Goal: Navigation & Orientation: Understand site structure

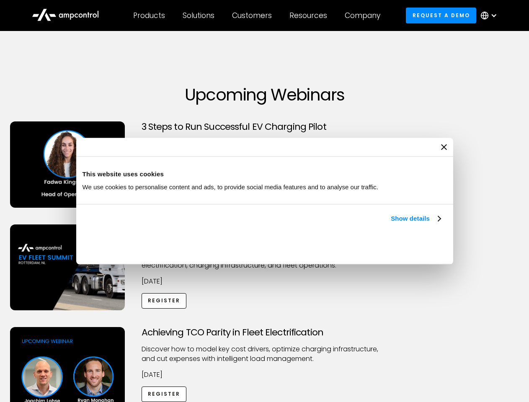
click at [391, 224] on link "Show details" at bounding box center [415, 219] width 49 height 10
click at [0, 0] on div "Necessary cookies help make a website usable by enabling basic functions like p…" at bounding box center [0, 0] width 0 height 0
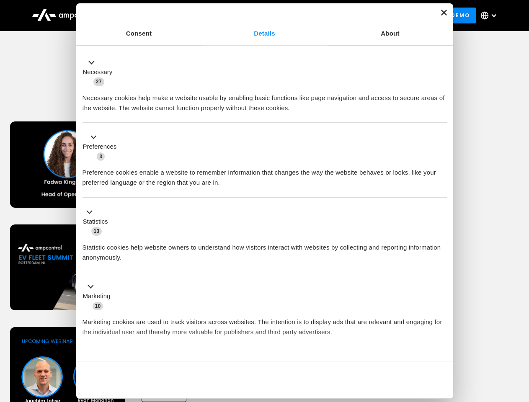
click at [447, 113] on div "Necessary cookies help make a website usable by enabling basic functions like p…" at bounding box center [265, 100] width 365 height 26
click at [258, 16] on div "Customers" at bounding box center [252, 15] width 40 height 9
click at [149, 16] on div "Products" at bounding box center [149, 15] width 32 height 9
click at [199, 16] on div "Solutions" at bounding box center [199, 15] width 32 height 9
click at [254, 16] on div "Customers" at bounding box center [252, 15] width 40 height 9
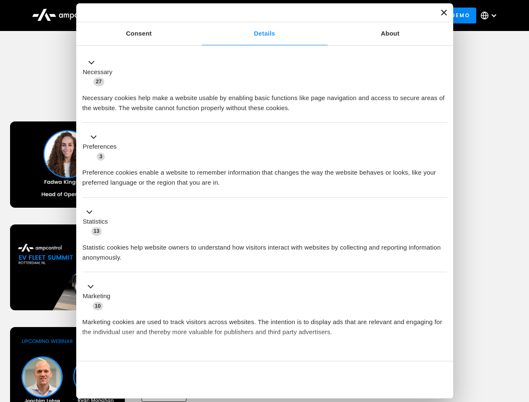
click at [310, 16] on div "Resources" at bounding box center [309, 15] width 38 height 9
click at [365, 16] on div "Company" at bounding box center [363, 15] width 36 height 9
click at [491, 16] on div at bounding box center [494, 15] width 7 height 7
